Goal: Task Accomplishment & Management: Manage account settings

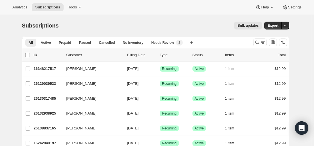
click at [256, 45] on button "Search and filter results" at bounding box center [260, 43] width 14 height 8
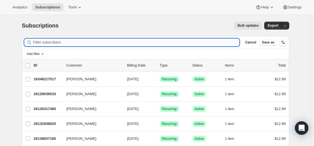
drag, startPoint x: 230, startPoint y: 44, endPoint x: 182, endPoint y: 41, distance: 48.2
click at [182, 41] on input "Filter subscribers" at bounding box center [136, 43] width 206 height 8
type input "[EMAIL_ADDRESS][DOMAIN_NAME]"
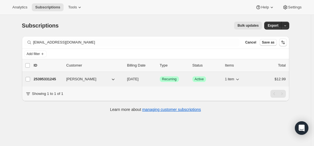
click at [51, 78] on p "25395331245" at bounding box center [48, 80] width 28 height 6
click at [53, 79] on p "25395331245" at bounding box center [48, 80] width 28 height 6
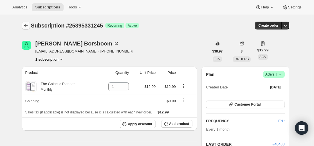
click at [29, 26] on icon "Subscriptions" at bounding box center [26, 26] width 6 height 6
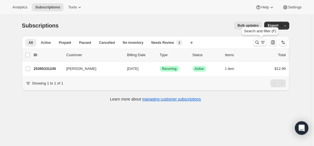
click at [257, 42] on icon "Search and filter results" at bounding box center [257, 43] width 6 height 6
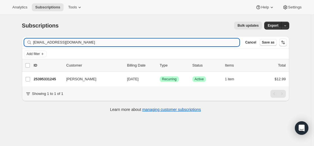
click at [162, 41] on input "[EMAIL_ADDRESS][DOMAIN_NAME]" at bounding box center [136, 43] width 206 height 8
type input "[EMAIL_ADDRESS][DOMAIN_NAME]"
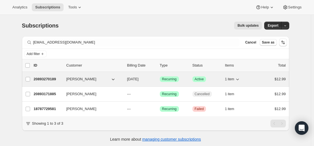
click at [52, 78] on p "20893270189" at bounding box center [48, 80] width 28 height 6
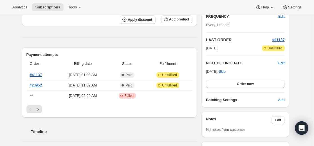
scroll to position [113, 0]
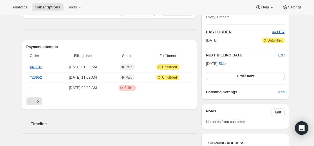
click at [282, 56] on span "Edit" at bounding box center [281, 56] width 6 height 6
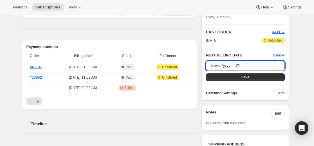
click at [243, 65] on input "[DATE]" at bounding box center [245, 66] width 78 height 10
type input "[DATE]"
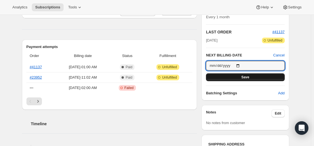
click at [248, 78] on span "Save" at bounding box center [245, 77] width 8 height 5
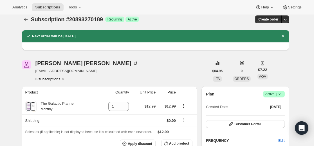
scroll to position [0, 0]
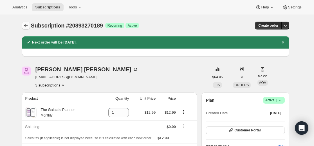
click at [28, 25] on icon "Subscriptions" at bounding box center [26, 26] width 6 height 6
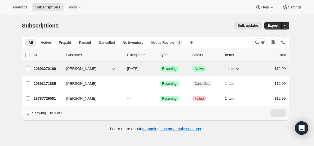
click at [56, 69] on p "20893270189" at bounding box center [48, 69] width 28 height 6
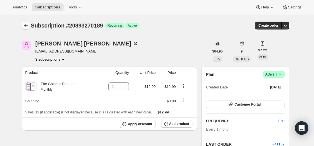
click at [28, 26] on icon "Subscriptions" at bounding box center [26, 26] width 6 height 6
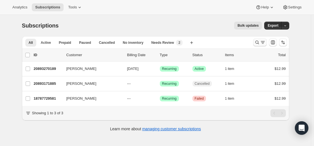
click at [257, 42] on icon "Search and filter results" at bounding box center [257, 43] width 6 height 6
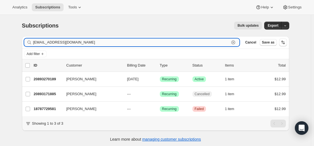
click at [194, 42] on input "[EMAIL_ADDRESS][DOMAIN_NAME]" at bounding box center [131, 43] width 196 height 8
click at [194, 41] on input "[EMAIL_ADDRESS][DOMAIN_NAME]" at bounding box center [131, 43] width 196 height 8
paste input "[EMAIL_ADDRESS]"
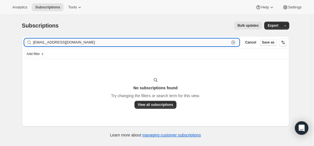
click at [73, 42] on input "[EMAIL_ADDRESS][DOMAIN_NAME]" at bounding box center [131, 43] width 196 height 8
paste input "[EMAIL_ADDRESS]"
type input "[EMAIL_ADDRESS][DOMAIN_NAME]"
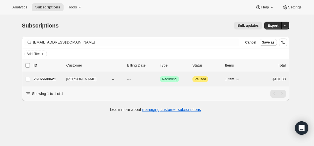
click at [54, 80] on p "26165608621" at bounding box center [48, 80] width 28 height 6
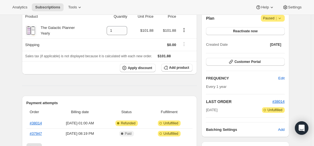
scroll to position [28, 0]
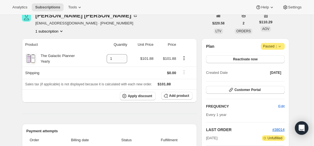
click at [282, 48] on icon at bounding box center [280, 47] width 6 height 6
click at [282, 47] on icon at bounding box center [280, 47] width 6 height 6
click at [265, 59] on button "Reactivate now" at bounding box center [245, 59] width 78 height 8
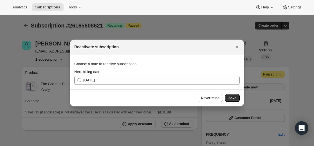
scroll to position [0, 0]
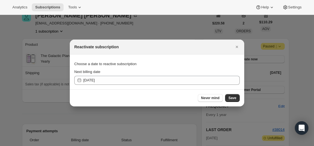
drag, startPoint x: 211, startPoint y: 98, endPoint x: 233, endPoint y: 99, distance: 21.7
click at [211, 98] on span "Never mind" at bounding box center [210, 98] width 18 height 5
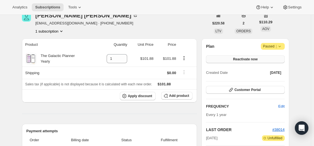
click at [269, 60] on button "Reactivate now" at bounding box center [245, 59] width 78 height 8
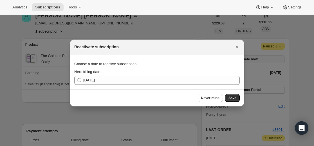
scroll to position [0, 0]
click at [234, 98] on span "Save" at bounding box center [232, 98] width 8 height 5
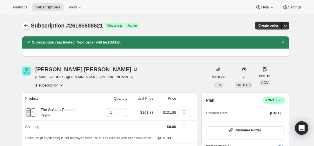
click at [28, 26] on icon "Subscriptions" at bounding box center [26, 26] width 6 height 6
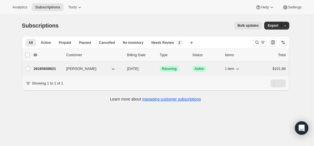
click at [51, 68] on p "26165608621" at bounding box center [48, 69] width 28 height 6
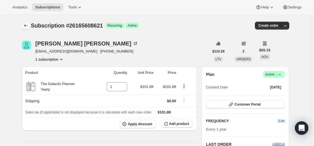
click at [28, 26] on icon "Subscriptions" at bounding box center [26, 26] width 6 height 6
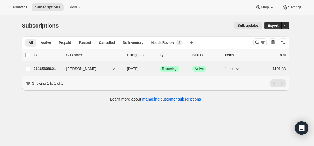
click at [47, 69] on p "26165608621" at bounding box center [48, 69] width 28 height 6
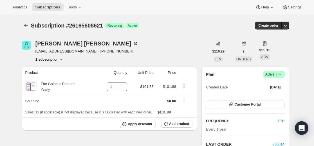
click at [282, 72] on icon at bounding box center [280, 75] width 6 height 6
click at [276, 85] on span "Pause subscription" at bounding box center [272, 86] width 31 height 4
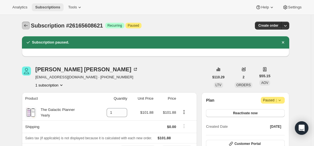
drag, startPoint x: 26, startPoint y: 26, endPoint x: 35, endPoint y: 8, distance: 20.3
click at [25, 26] on icon "Subscriptions" at bounding box center [26, 26] width 6 height 6
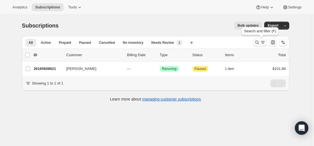
click at [260, 42] on icon "Search and filter results" at bounding box center [257, 43] width 6 height 6
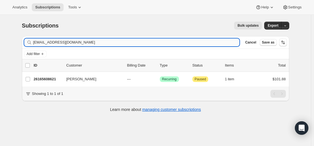
click at [195, 43] on input "[EMAIL_ADDRESS][DOMAIN_NAME]" at bounding box center [136, 43] width 206 height 8
type input "[EMAIL_ADDRESS][DOMAIN_NAME]"
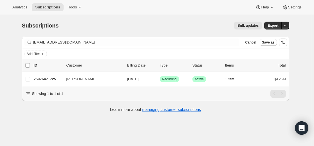
click at [142, 29] on div "Bulk updates" at bounding box center [163, 26] width 197 height 8
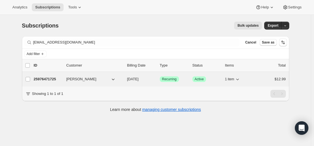
click at [52, 77] on p "25976471725" at bounding box center [48, 80] width 28 height 6
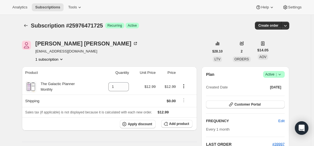
click at [279, 74] on icon at bounding box center [280, 75] width 6 height 6
click at [276, 95] on span "Cancel subscription" at bounding box center [273, 95] width 32 height 4
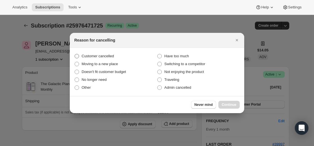
click at [104, 57] on span "Customer cancelled" at bounding box center [98, 56] width 32 height 4
click at [75, 54] on input "Customer cancelled" at bounding box center [75, 54] width 0 height 0
radio input "true"
click at [231, 104] on span "Continue" at bounding box center [229, 105] width 15 height 5
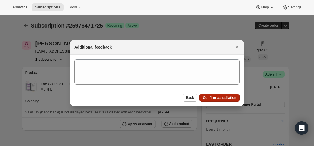
click at [223, 96] on span "Confirm cancellation" at bounding box center [219, 98] width 33 height 5
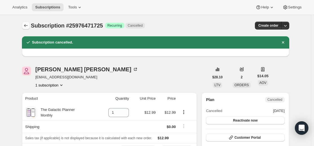
click at [29, 23] on icon "Subscriptions" at bounding box center [26, 26] width 6 height 6
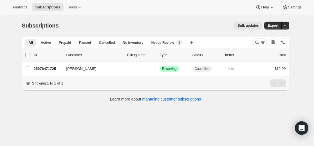
drag, startPoint x: 254, startPoint y: 41, endPoint x: 248, endPoint y: 42, distance: 5.7
click at [255, 41] on div at bounding box center [270, 42] width 38 height 11
click at [259, 41] on icon "Search and filter results" at bounding box center [257, 43] width 6 height 6
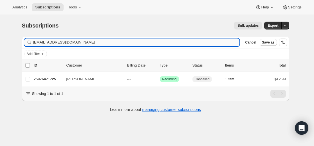
click at [202, 42] on input "[EMAIL_ADDRESS][DOMAIN_NAME]" at bounding box center [136, 43] width 206 height 8
click at [201, 43] on input "[EMAIL_ADDRESS][DOMAIN_NAME]" at bounding box center [136, 43] width 206 height 8
type input "[EMAIL_ADDRESS][DOMAIN_NAME]"
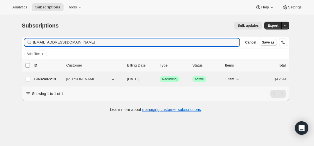
click at [55, 78] on p "19432407213" at bounding box center [48, 80] width 28 height 6
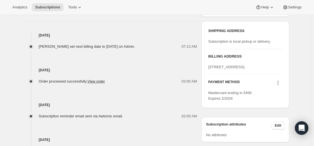
scroll to position [197, 0]
